Goal: Task Accomplishment & Management: Complete application form

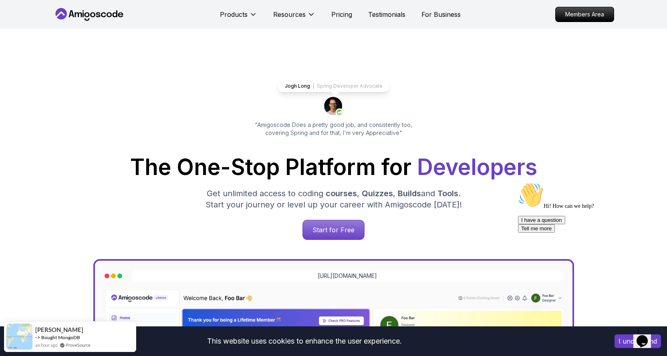
scroll to position [80, 0]
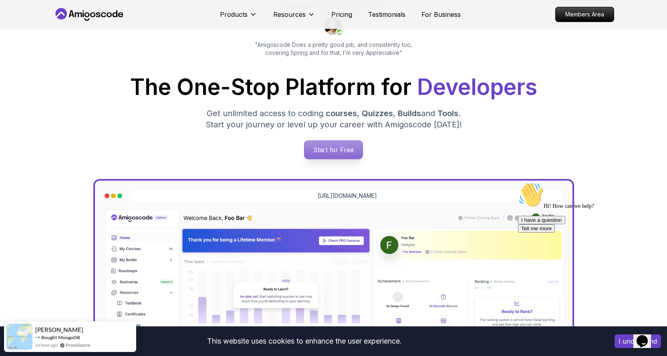
click at [323, 157] on p "Start for Free" at bounding box center [334, 150] width 58 height 18
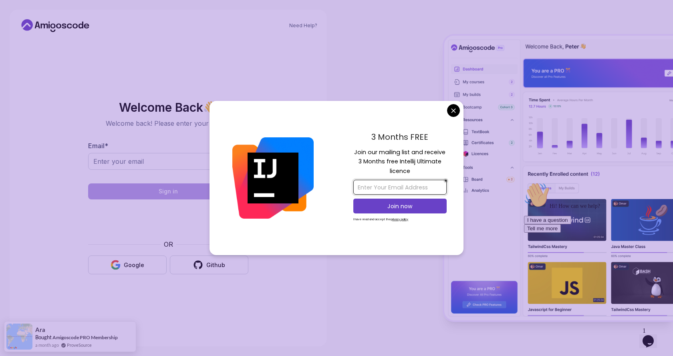
click at [400, 182] on input "email" at bounding box center [399, 187] width 93 height 15
type input "ranimbox-[EMAIL_ADDRESS][DOMAIN_NAME]"
click at [392, 207] on p "Join now" at bounding box center [400, 206] width 76 height 8
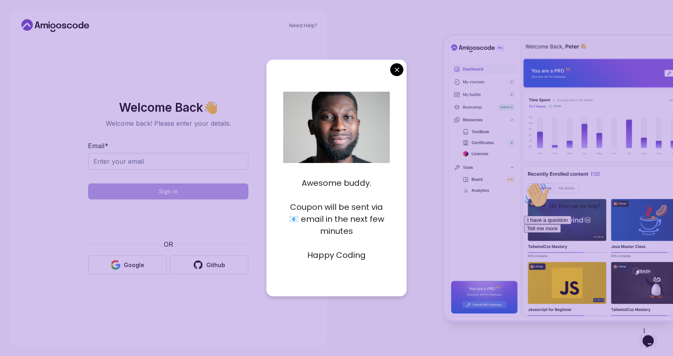
click at [399, 73] on body "Need Help? Welcome Back 👋 Welcome back! Please enter your details. Email * Sign…" at bounding box center [336, 178] width 673 height 356
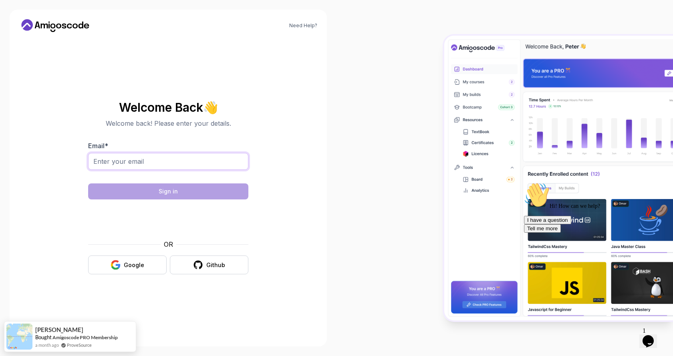
click at [141, 159] on input "Email *" at bounding box center [168, 161] width 160 height 17
click at [132, 162] on input "ra" at bounding box center [168, 161] width 160 height 17
click at [206, 165] on input "ranimbox-[EMAIL_ADDRESS][DOMAIN_NAME]" at bounding box center [168, 161] width 160 height 17
click at [213, 154] on input "ranimbox-[EMAIL_ADDRESS][DOMAIN_NAME]" at bounding box center [168, 161] width 160 height 17
type input "ranimbox-[EMAIL_ADDRESS][DOMAIN_NAME]"
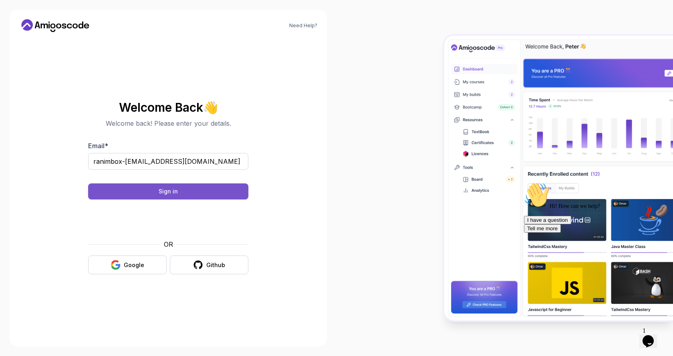
click at [162, 191] on div "Sign in" at bounding box center [168, 192] width 19 height 8
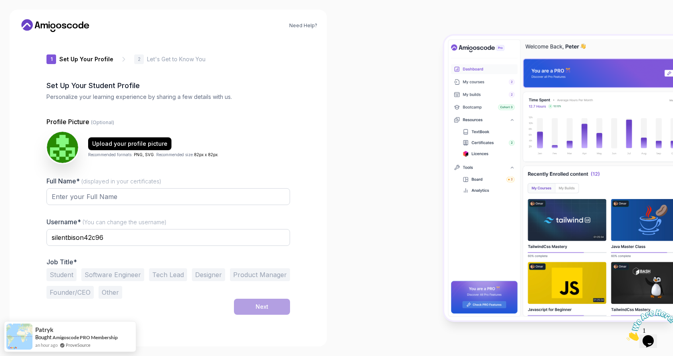
click at [87, 185] on label "Full Name* (displayed in your certificates)" at bounding box center [103, 181] width 115 height 8
click at [87, 188] on input "Full Name* (displayed in your certificates)" at bounding box center [168, 196] width 244 height 17
type input "Rani"
click at [101, 224] on span "(You can change the username)" at bounding box center [125, 222] width 84 height 7
click at [101, 205] on input "Rani" at bounding box center [168, 196] width 244 height 17
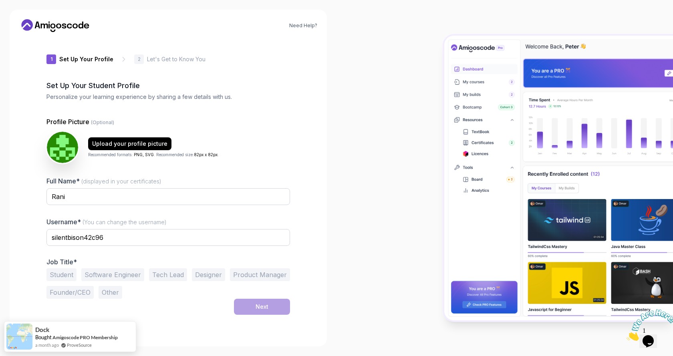
click at [121, 224] on span "(You can change the username)" at bounding box center [125, 222] width 84 height 7
click at [121, 205] on input "Rani" at bounding box center [168, 196] width 244 height 17
click at [105, 240] on input "silentbison42c96" at bounding box center [168, 237] width 244 height 17
click at [102, 279] on button "Software Engineer" at bounding box center [112, 275] width 63 height 13
click at [58, 276] on button "Student" at bounding box center [61, 275] width 30 height 13
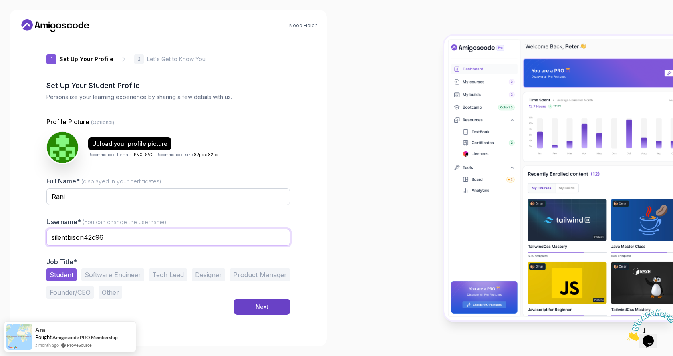
click at [113, 239] on input "silentbison42c96" at bounding box center [168, 237] width 244 height 17
drag, startPoint x: 113, startPoint y: 239, endPoint x: 40, endPoint y: 246, distance: 72.4
click at [40, 246] on div "1 Set Up Your Profile 1 Set Up Your Profile 2 Let's Get to Know You Set Up Your…" at bounding box center [168, 187] width 269 height 299
type input "amigoscode60260"
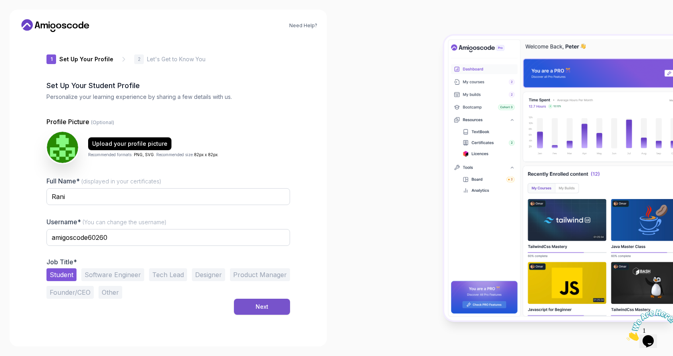
click at [263, 307] on div "Next" at bounding box center [262, 307] width 13 height 8
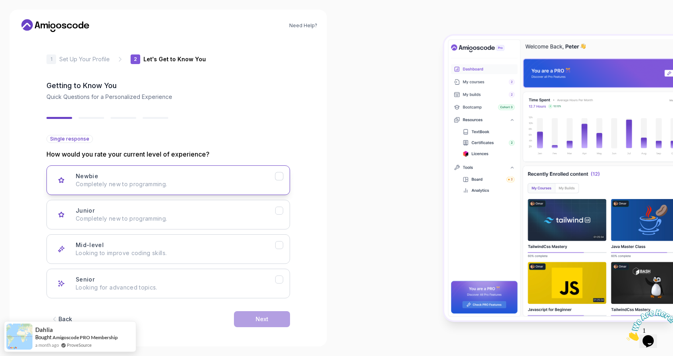
click at [108, 180] on div "Newbie Completely new to programming." at bounding box center [176, 180] width 200 height 16
click at [251, 321] on button "Next" at bounding box center [262, 319] width 56 height 16
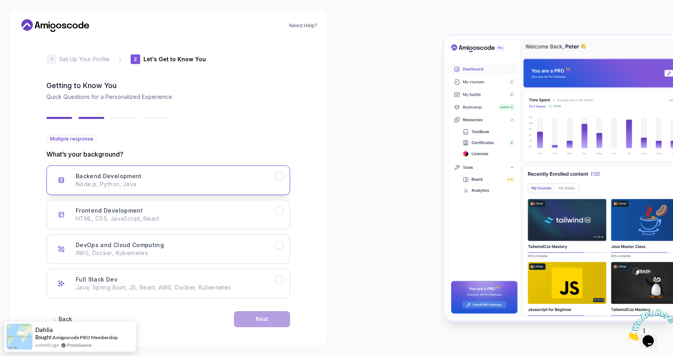
click at [105, 178] on h3 "Backend Development" at bounding box center [109, 176] width 66 height 8
click at [274, 322] on button "Next" at bounding box center [262, 319] width 56 height 16
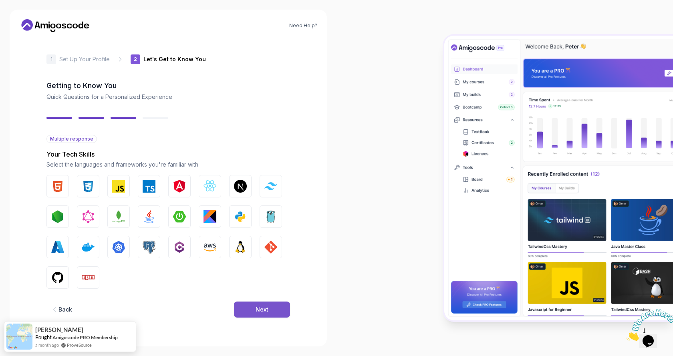
click at [263, 309] on div "Next" at bounding box center [262, 310] width 13 height 8
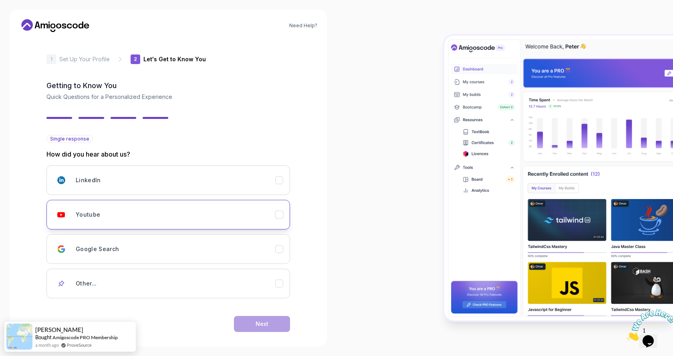
click at [77, 206] on button "Youtube" at bounding box center [168, 215] width 244 height 30
click at [261, 324] on div "Next" at bounding box center [262, 324] width 13 height 8
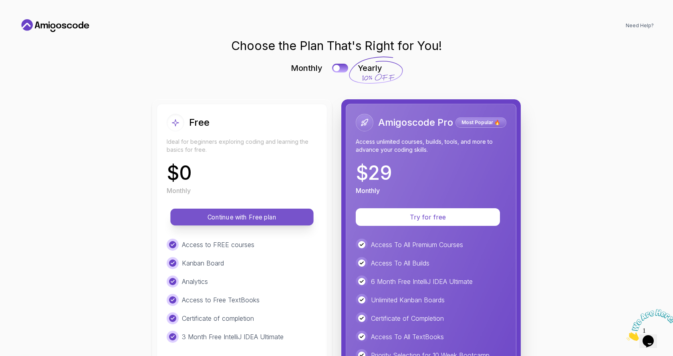
click at [251, 220] on p "Continue with Free plan" at bounding box center [242, 217] width 125 height 9
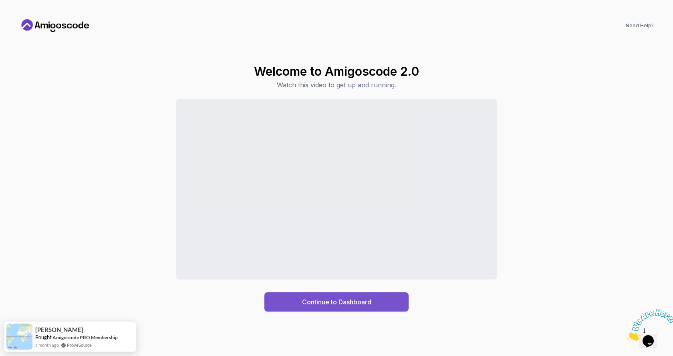
click at [312, 305] on div "Continue to Dashboard" at bounding box center [336, 302] width 69 height 10
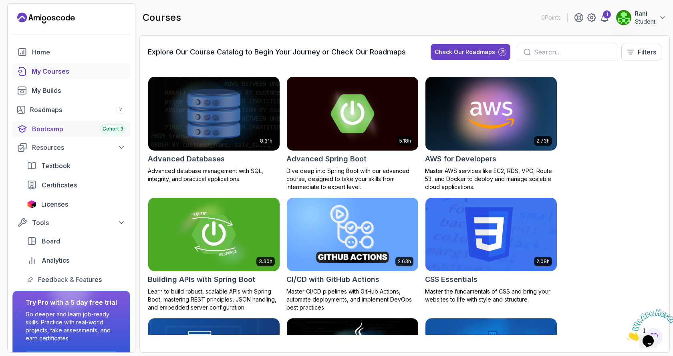
click at [57, 125] on div "Bootcamp Cohort 3" at bounding box center [78, 129] width 93 height 10
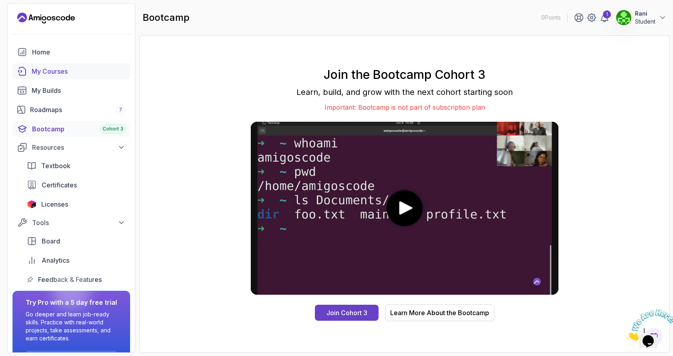
click at [44, 73] on div "My Courses" at bounding box center [79, 72] width 94 height 10
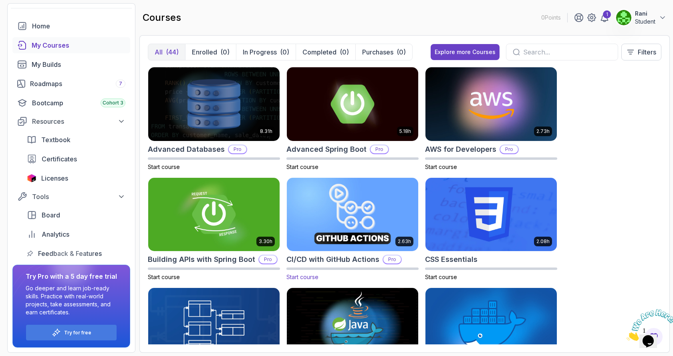
scroll to position [120, 0]
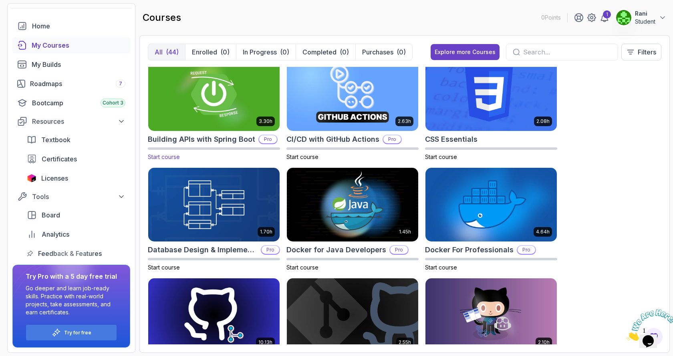
click at [244, 121] on img at bounding box center [214, 94] width 138 height 77
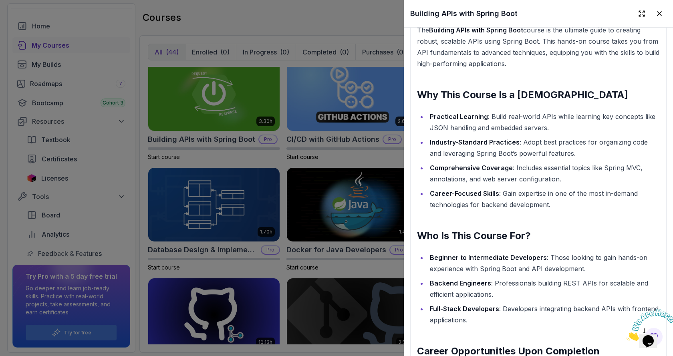
scroll to position [922, 0]
